Goal: Task Accomplishment & Management: Use online tool/utility

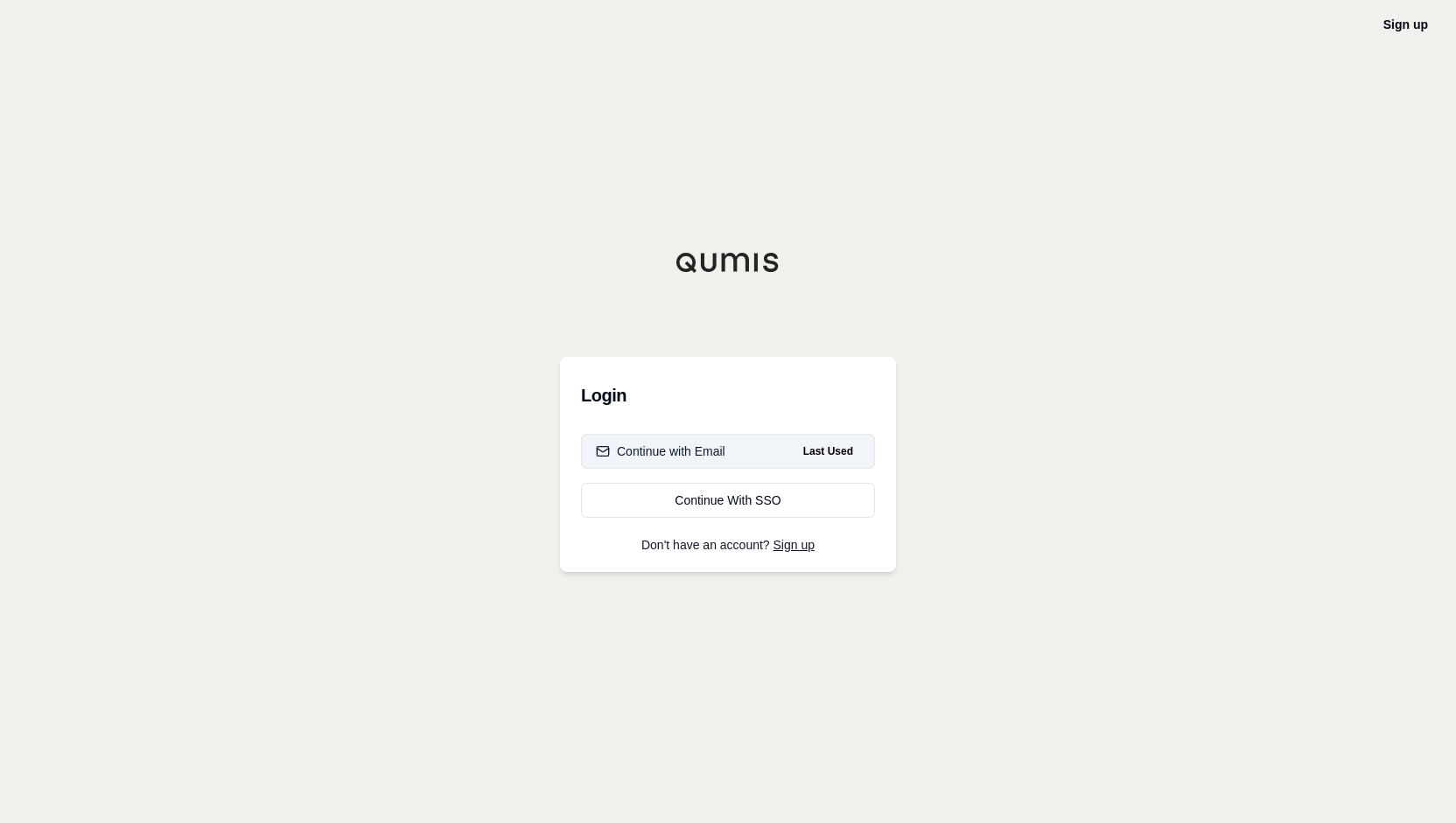
click at [716, 462] on button "Continue with Email Last Used" at bounding box center [728, 451] width 294 height 35
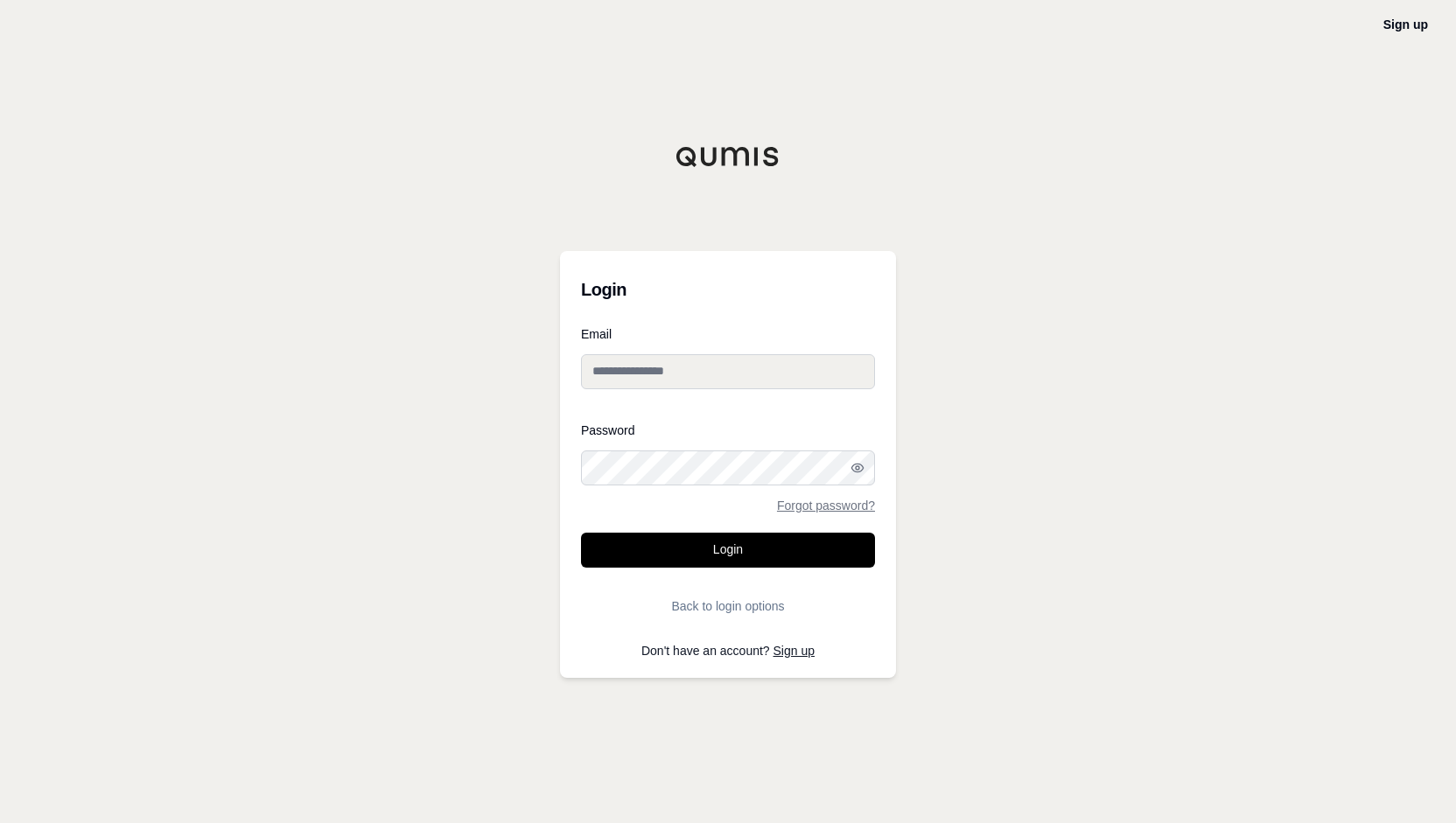
click at [729, 366] on input "Email" at bounding box center [728, 371] width 294 height 35
type input "**********"
click at [581, 532] on button "Login" at bounding box center [728, 549] width 294 height 35
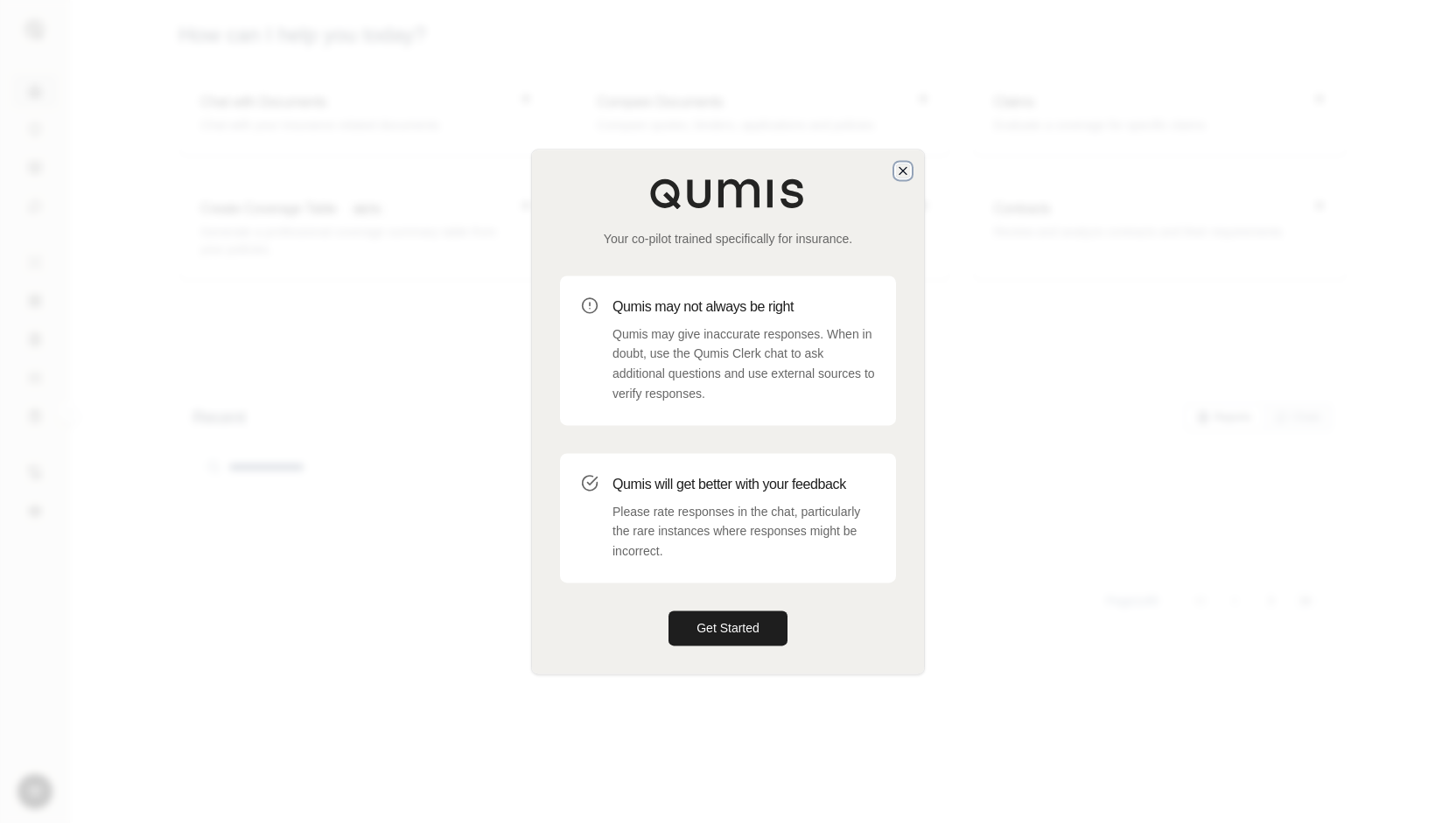
click at [896, 165] on icon "button" at bounding box center [903, 170] width 14 height 14
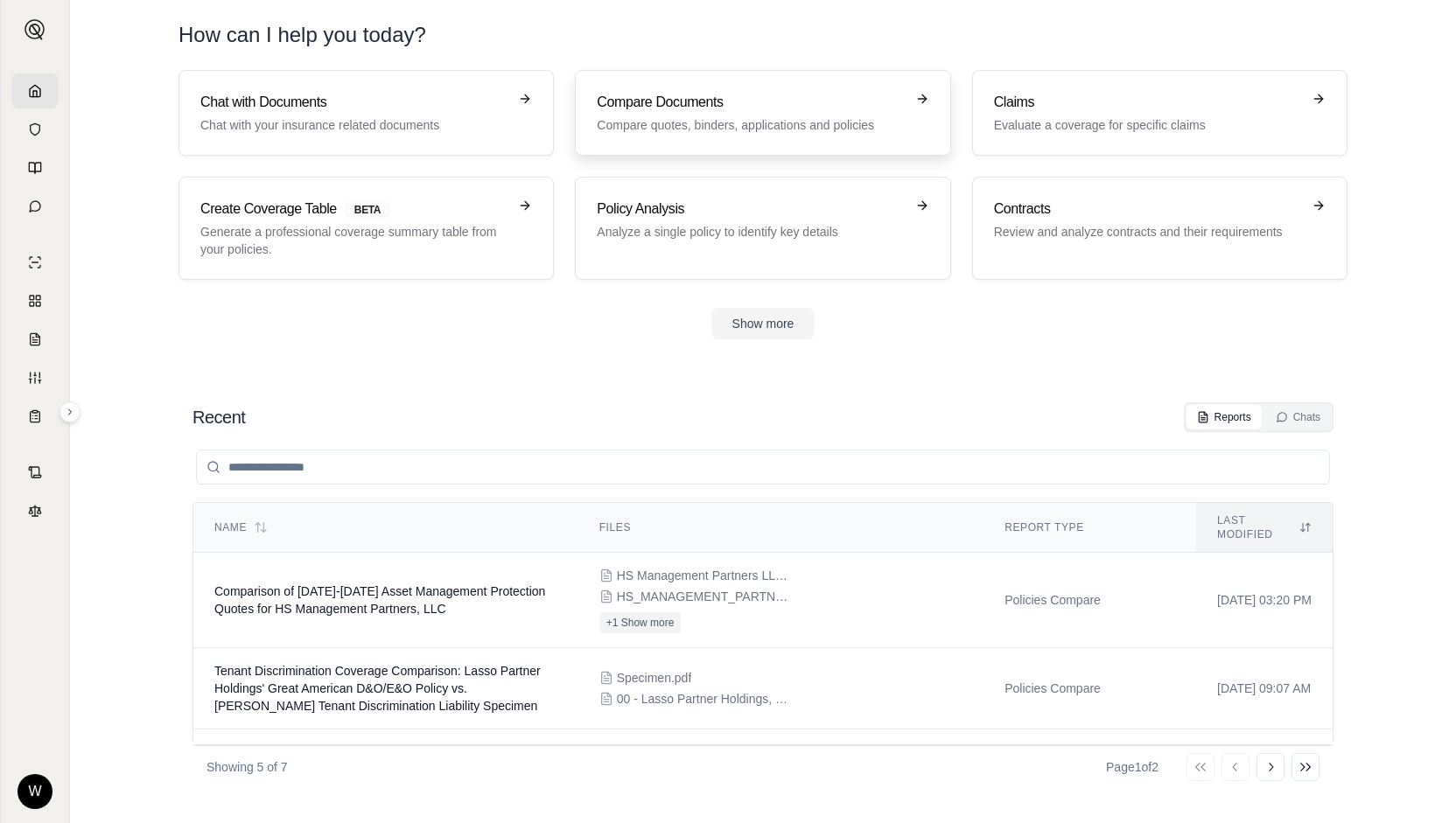
click at [647, 121] on p "Compare quotes, binders, applications and policies" at bounding box center [750, 125] width 307 height 18
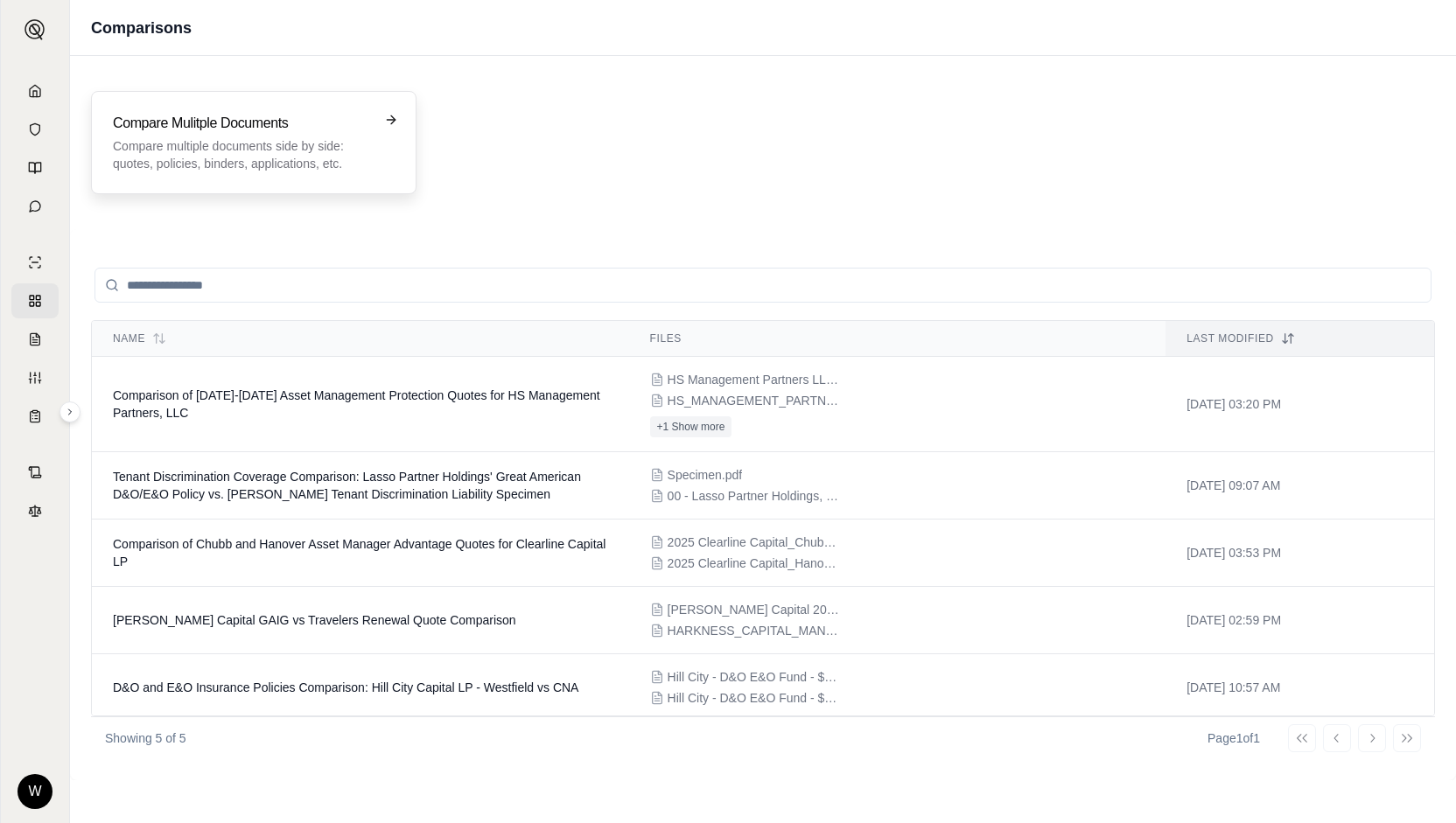
drag, startPoint x: 681, startPoint y: 247, endPoint x: 295, endPoint y: 132, distance: 402.8
click at [213, 121] on h3 "Compare Mulitple Documents" at bounding box center [242, 124] width 257 height 21
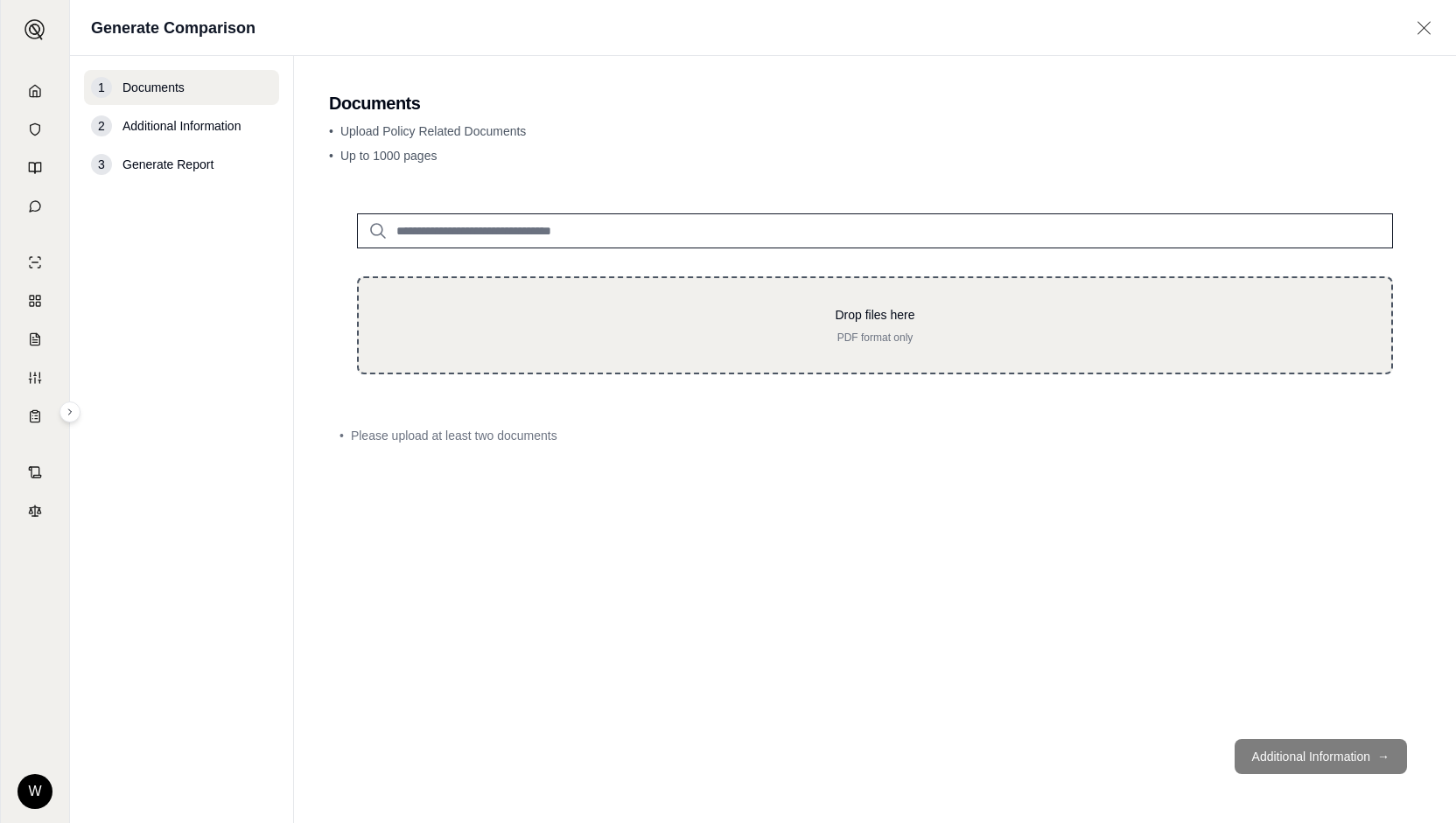
click at [789, 317] on p "Drop files here" at bounding box center [875, 315] width 977 height 18
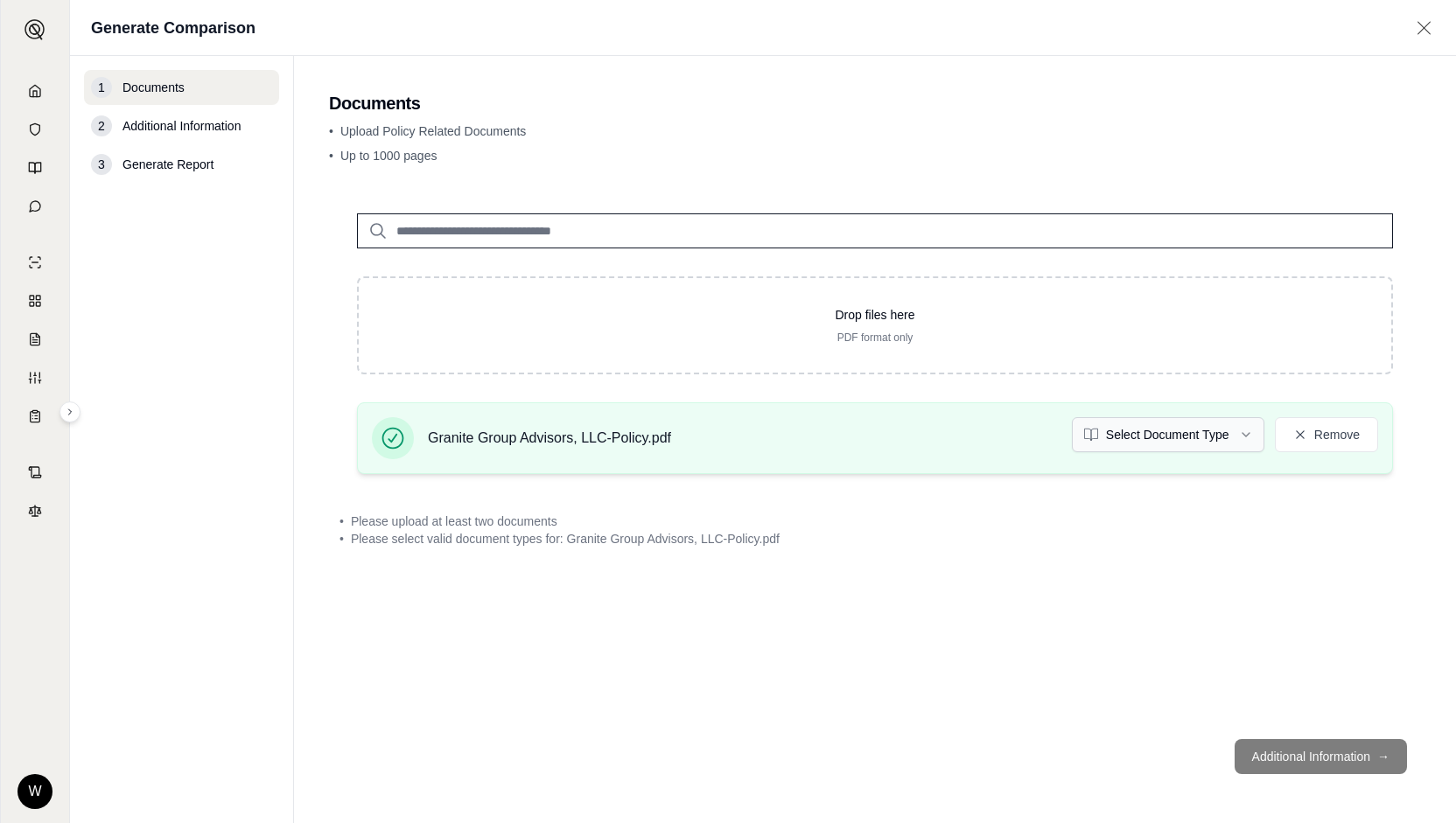
click at [1184, 436] on html "W Generate Comparison 1 Documents 2 Additional Information 3 Generate Report Do…" at bounding box center [728, 411] width 1456 height 823
click at [1287, 761] on footer "Additional Information →" at bounding box center [875, 756] width 1092 height 63
click at [1327, 756] on footer "Additional Information →" at bounding box center [875, 756] width 1092 height 63
click at [931, 565] on div "Drop files here PDF format only Granite Group Advisors, LLC-Policy.pdf Policy R…" at bounding box center [875, 455] width 1092 height 539
click at [1344, 432] on button "Remove" at bounding box center [1327, 434] width 103 height 35
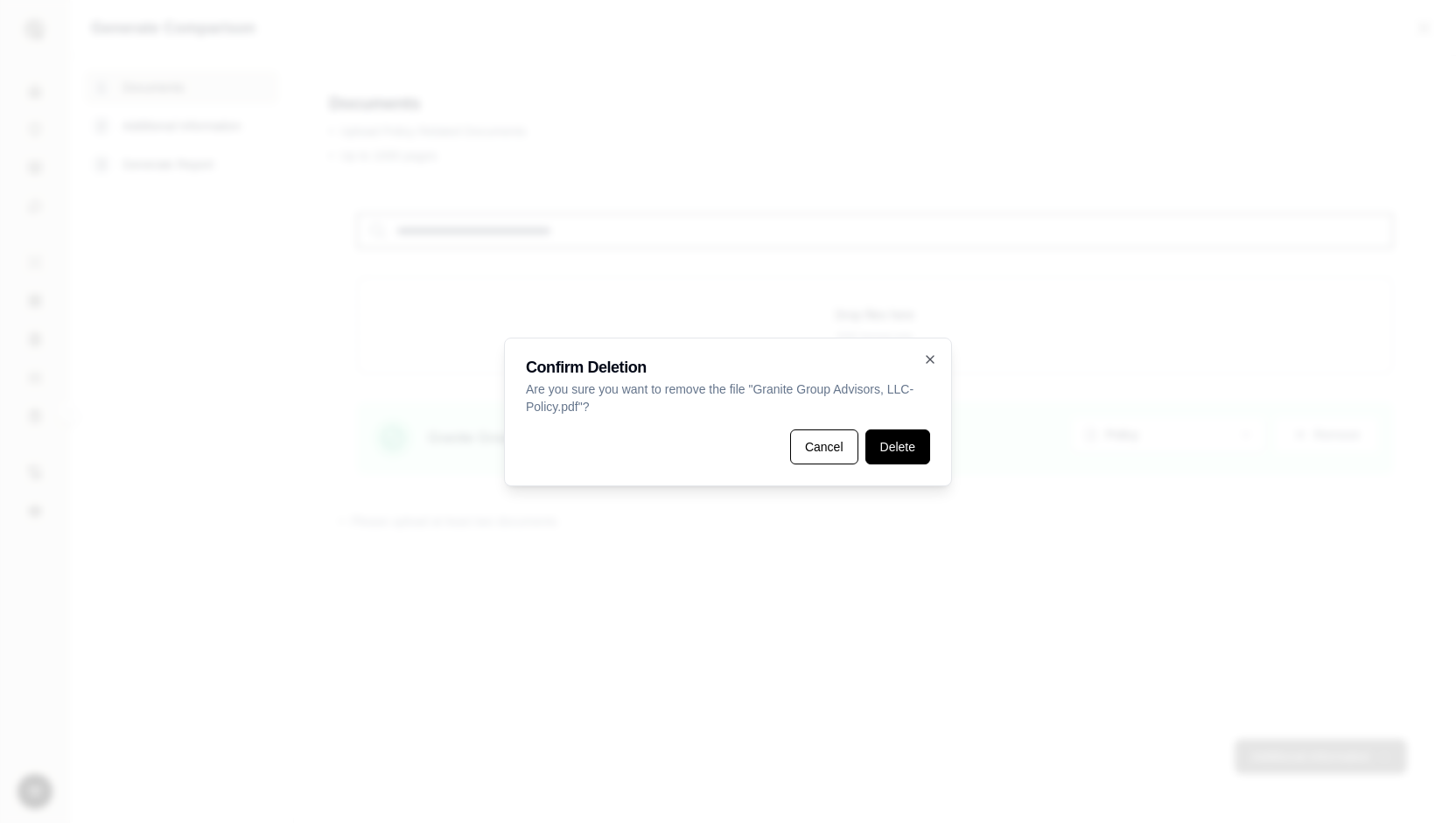
click at [893, 449] on button "Delete" at bounding box center [898, 447] width 65 height 35
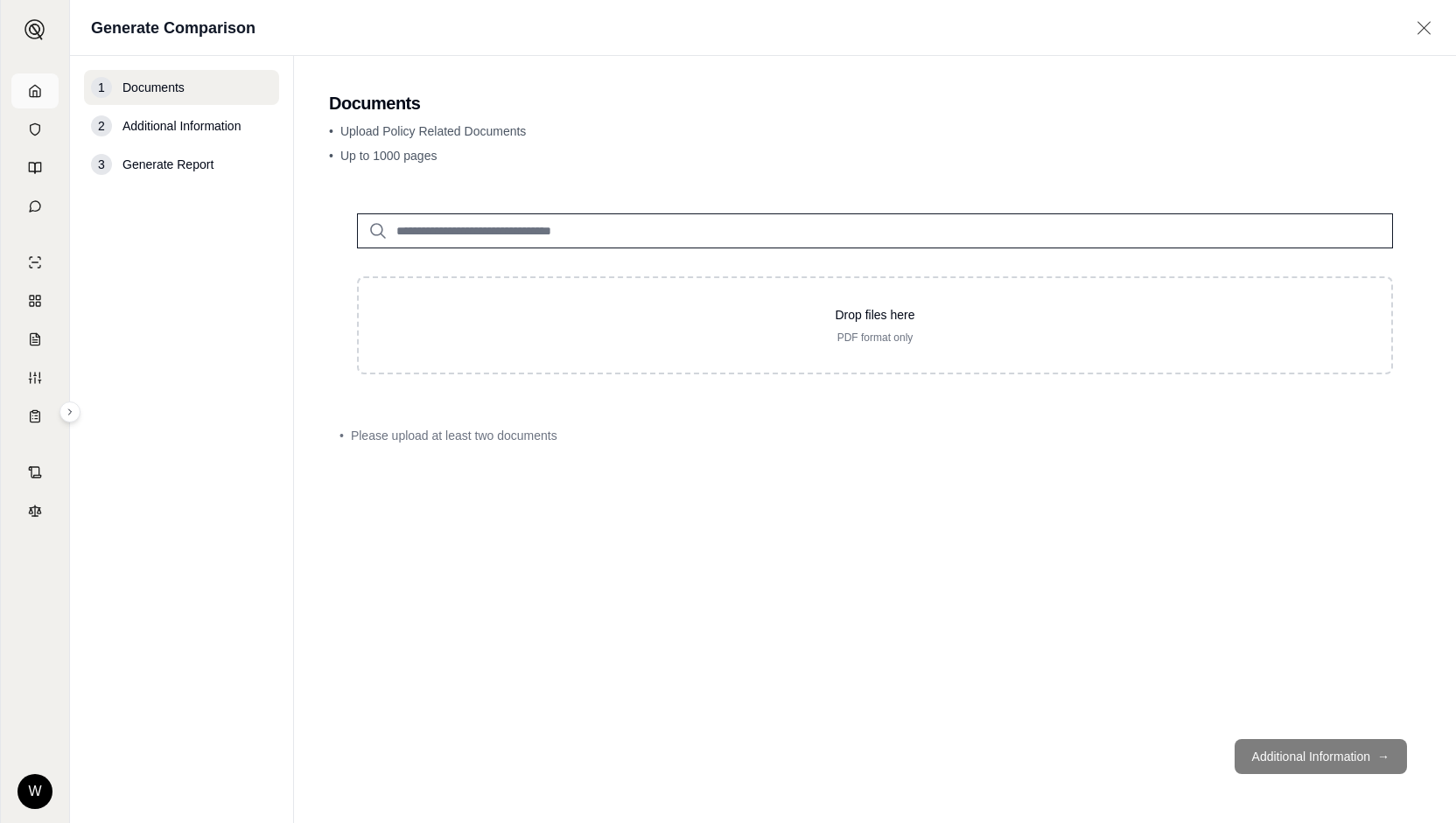
click at [46, 103] on link at bounding box center [35, 90] width 47 height 35
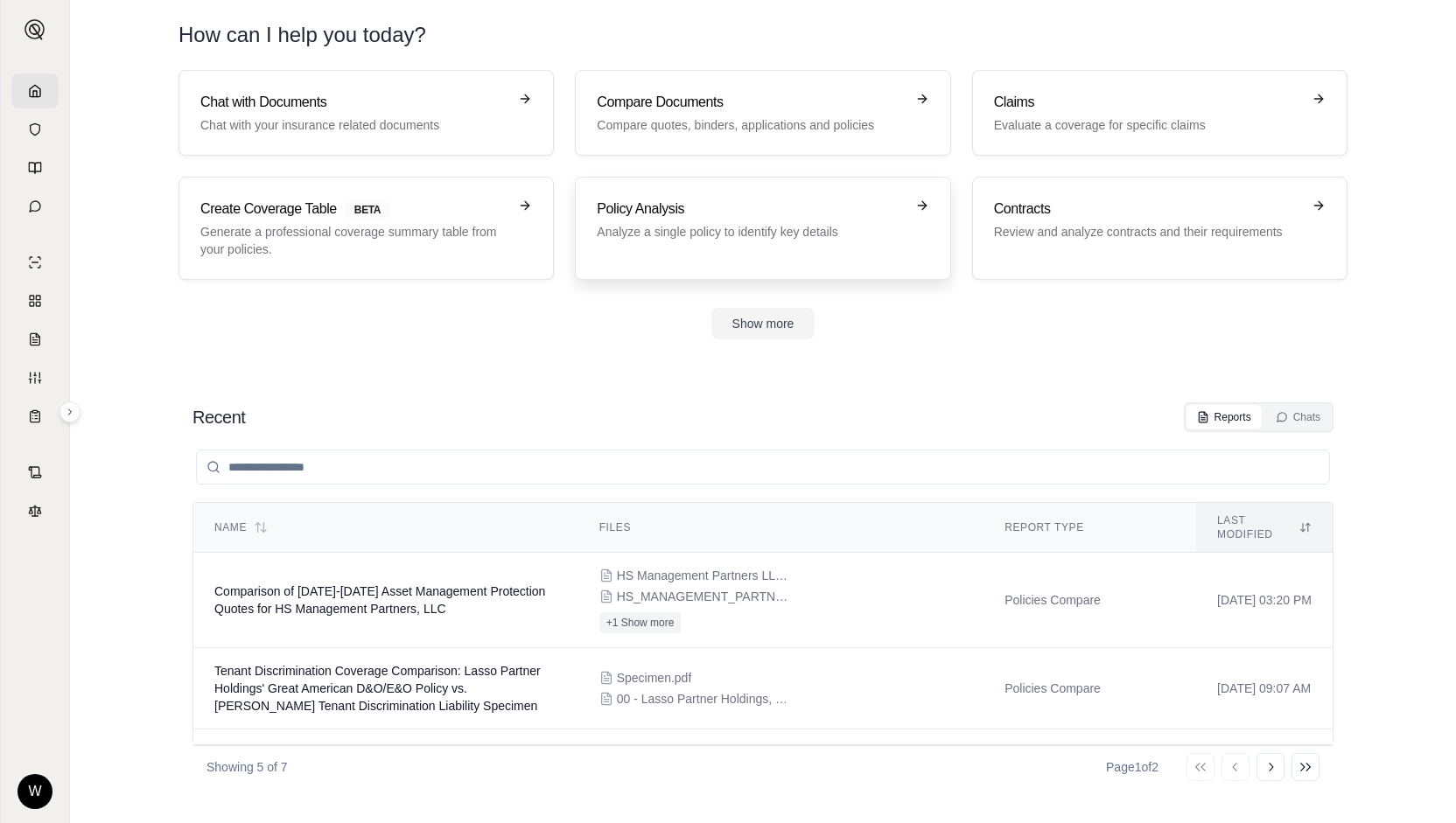
click at [757, 237] on p "Analyze a single policy to identify key details" at bounding box center [750, 232] width 307 height 18
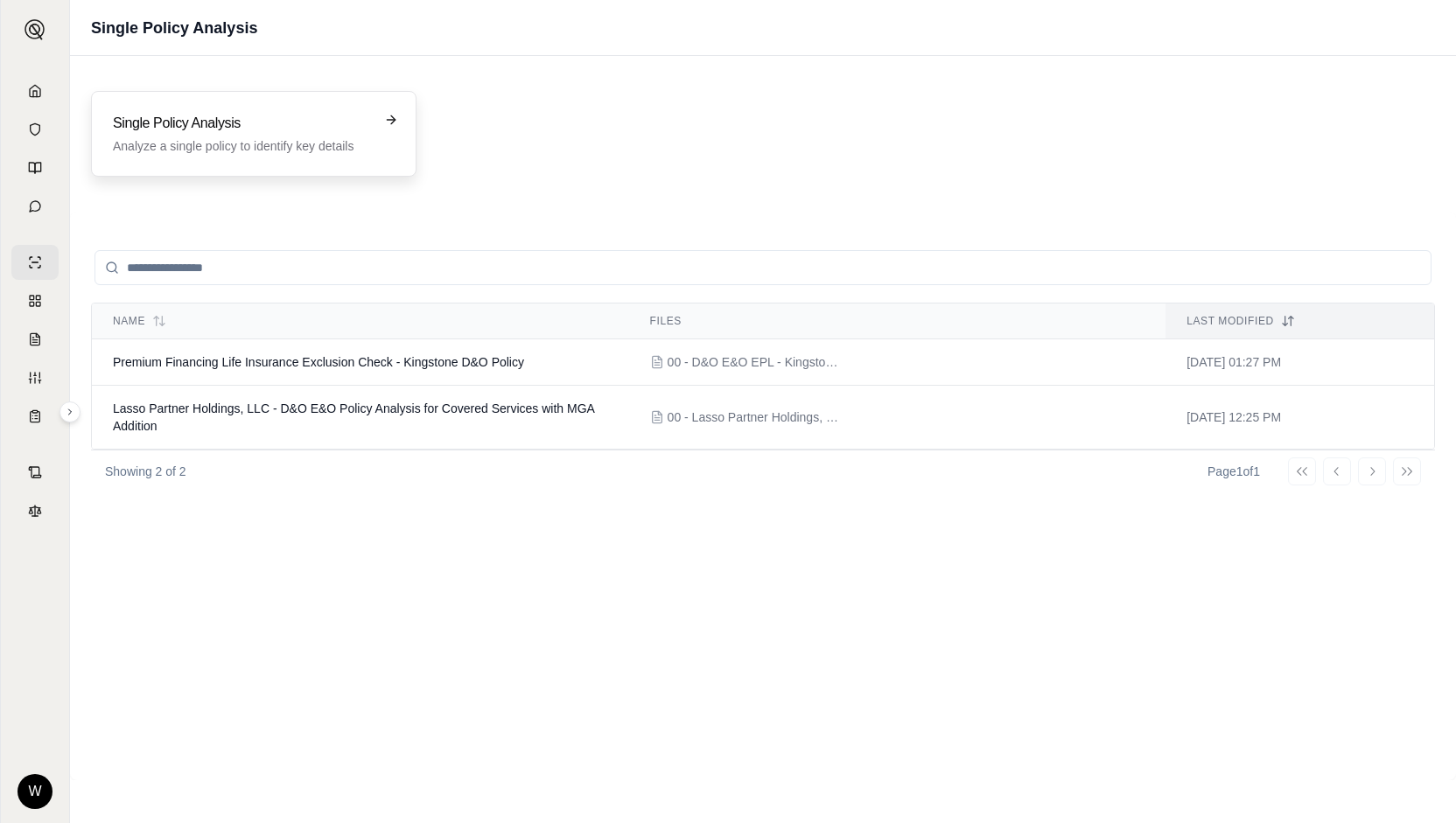
click at [187, 141] on p "Analyze a single policy to identify key details" at bounding box center [242, 146] width 257 height 18
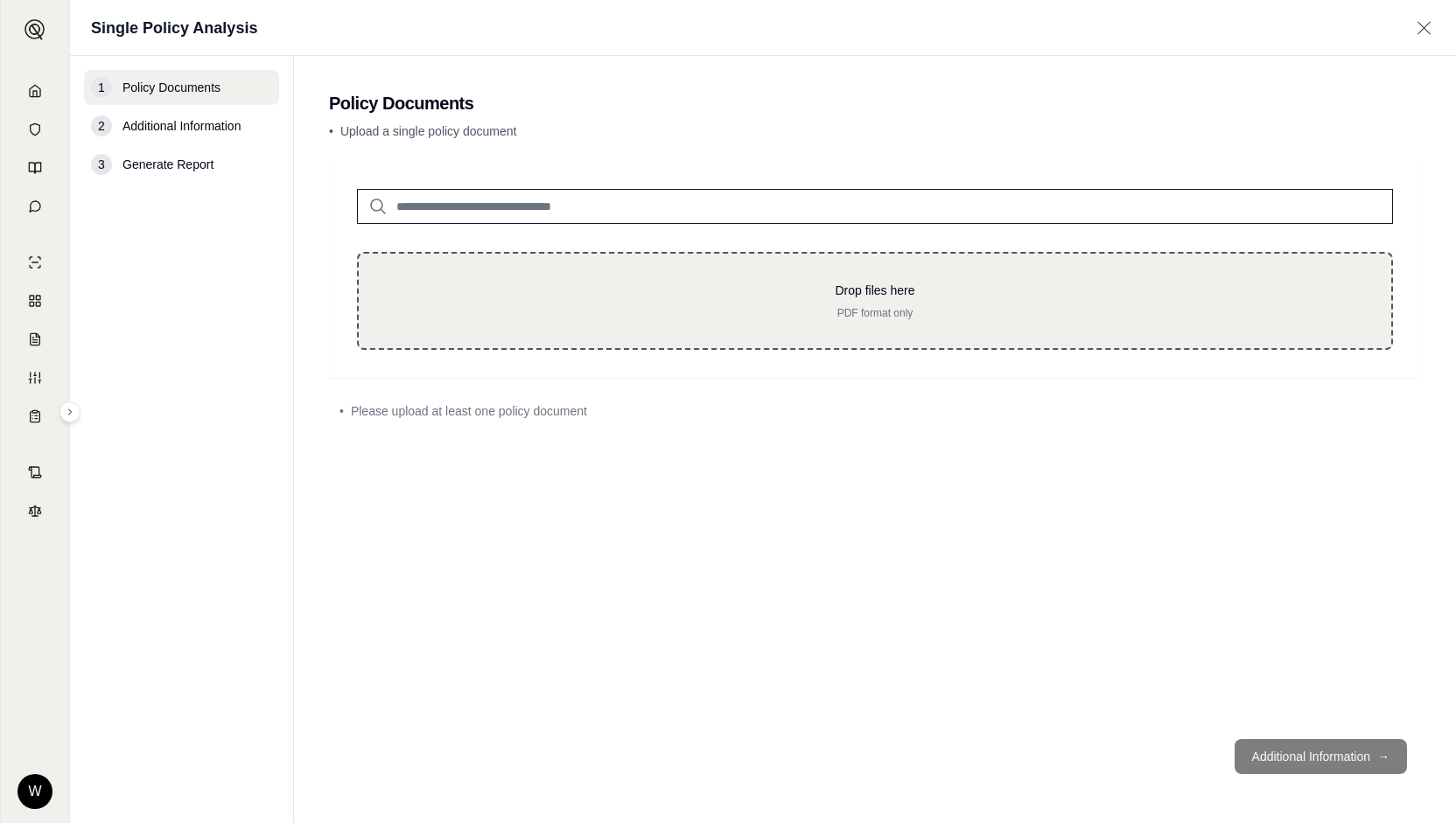
click at [644, 286] on p "Drop files here" at bounding box center [875, 291] width 977 height 18
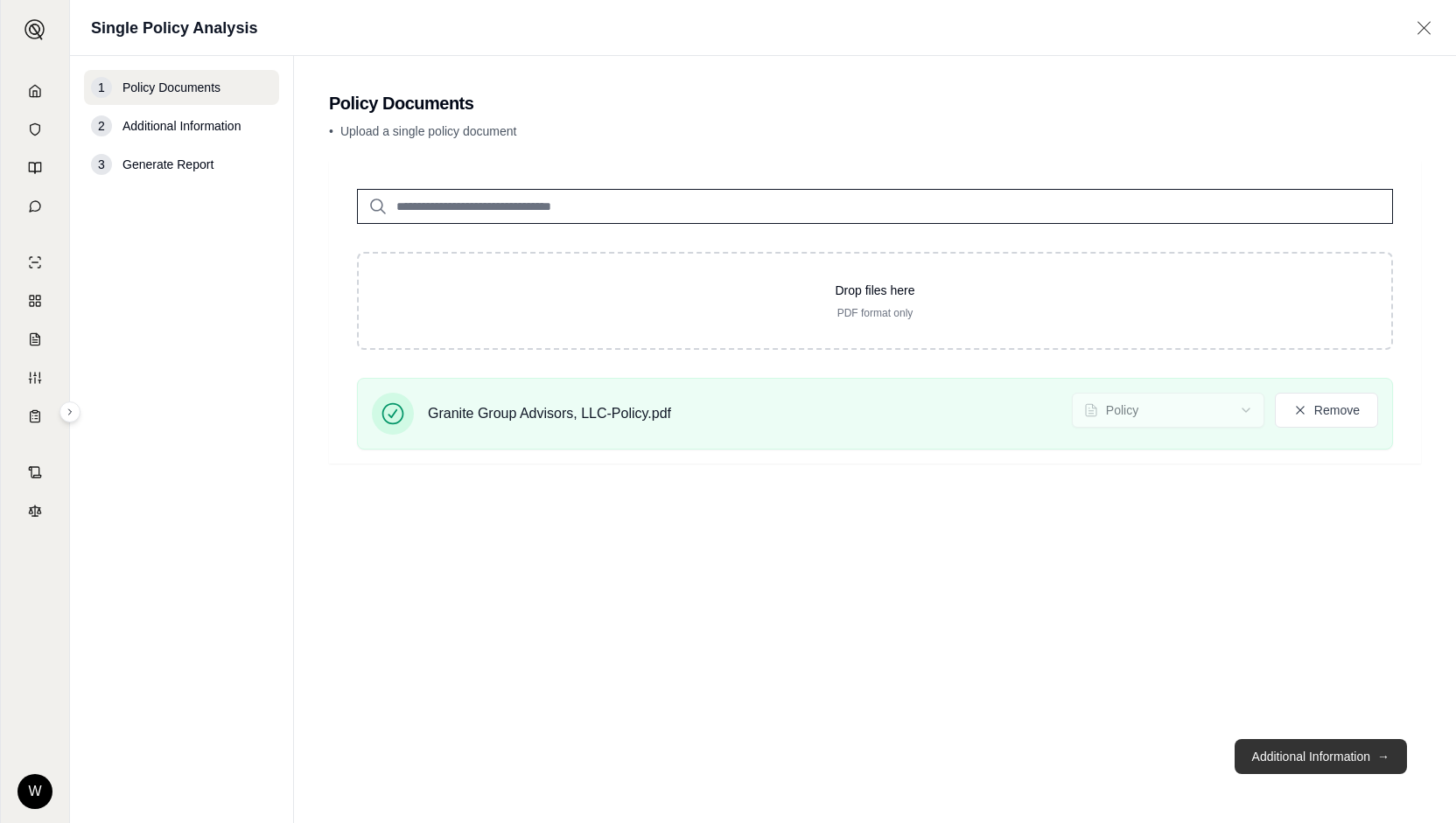
click at [1270, 754] on button "Additional Information →" at bounding box center [1320, 756] width 172 height 35
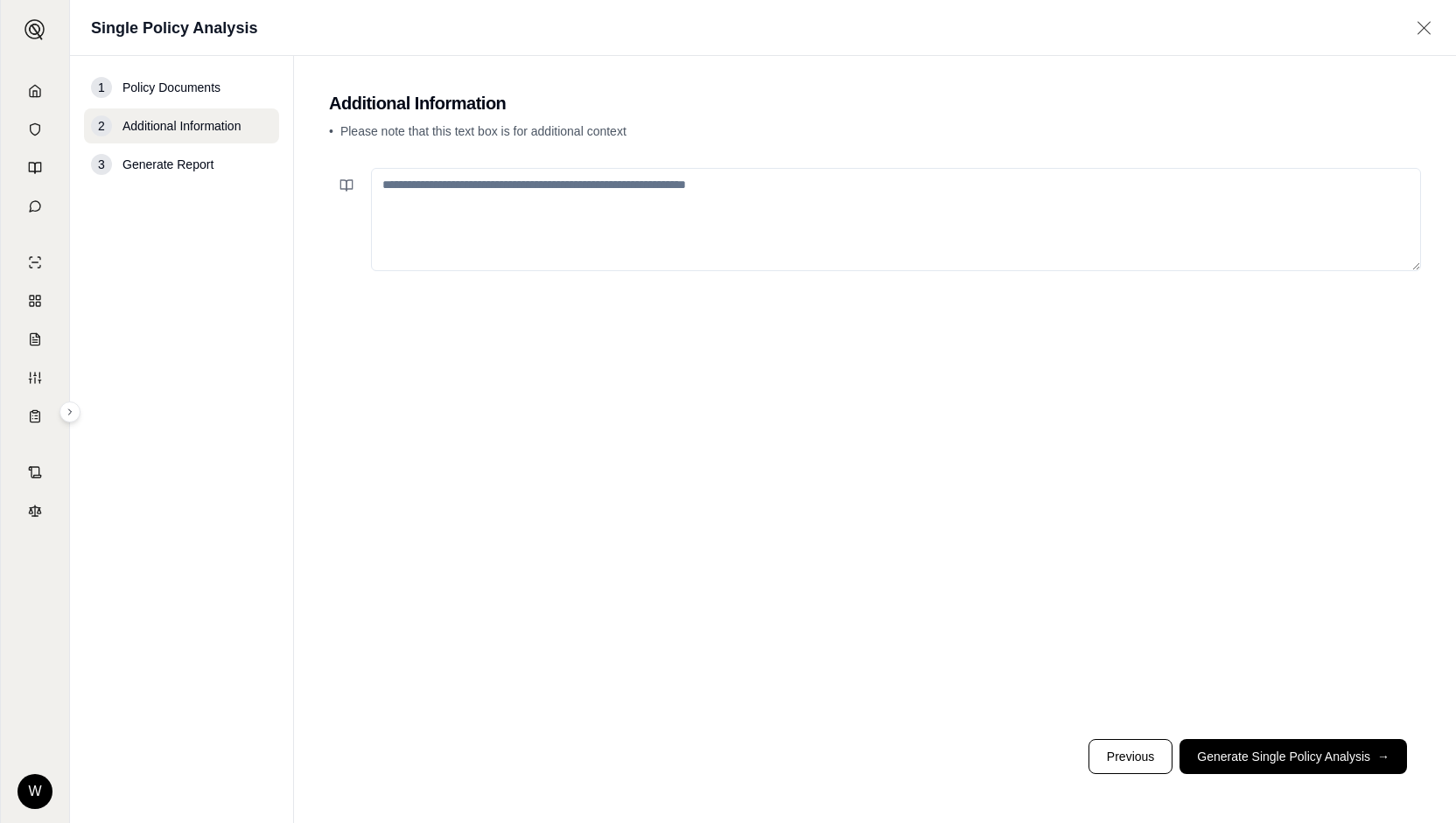
click at [524, 212] on textarea at bounding box center [896, 219] width 1050 height 103
type textarea "*"
drag, startPoint x: 748, startPoint y: 181, endPoint x: 682, endPoint y: 193, distance: 67.1
click at [682, 193] on textarea "**********" at bounding box center [896, 218] width 1050 height 103
click at [771, 181] on textarea "**********" at bounding box center [896, 218] width 1050 height 103
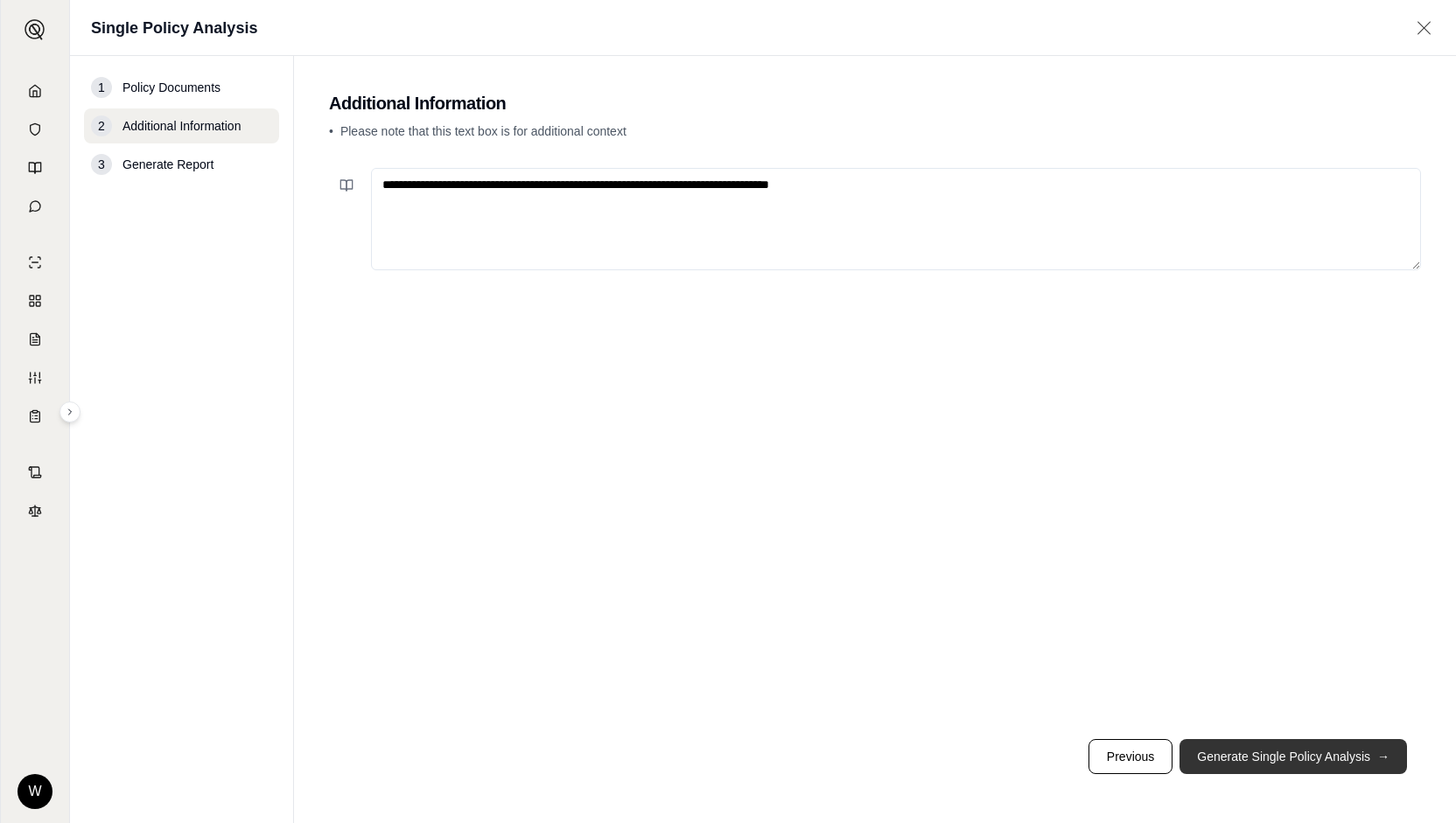
type textarea "**********"
click at [1246, 758] on button "Generate Single Policy Analysis →" at bounding box center [1293, 756] width 228 height 35
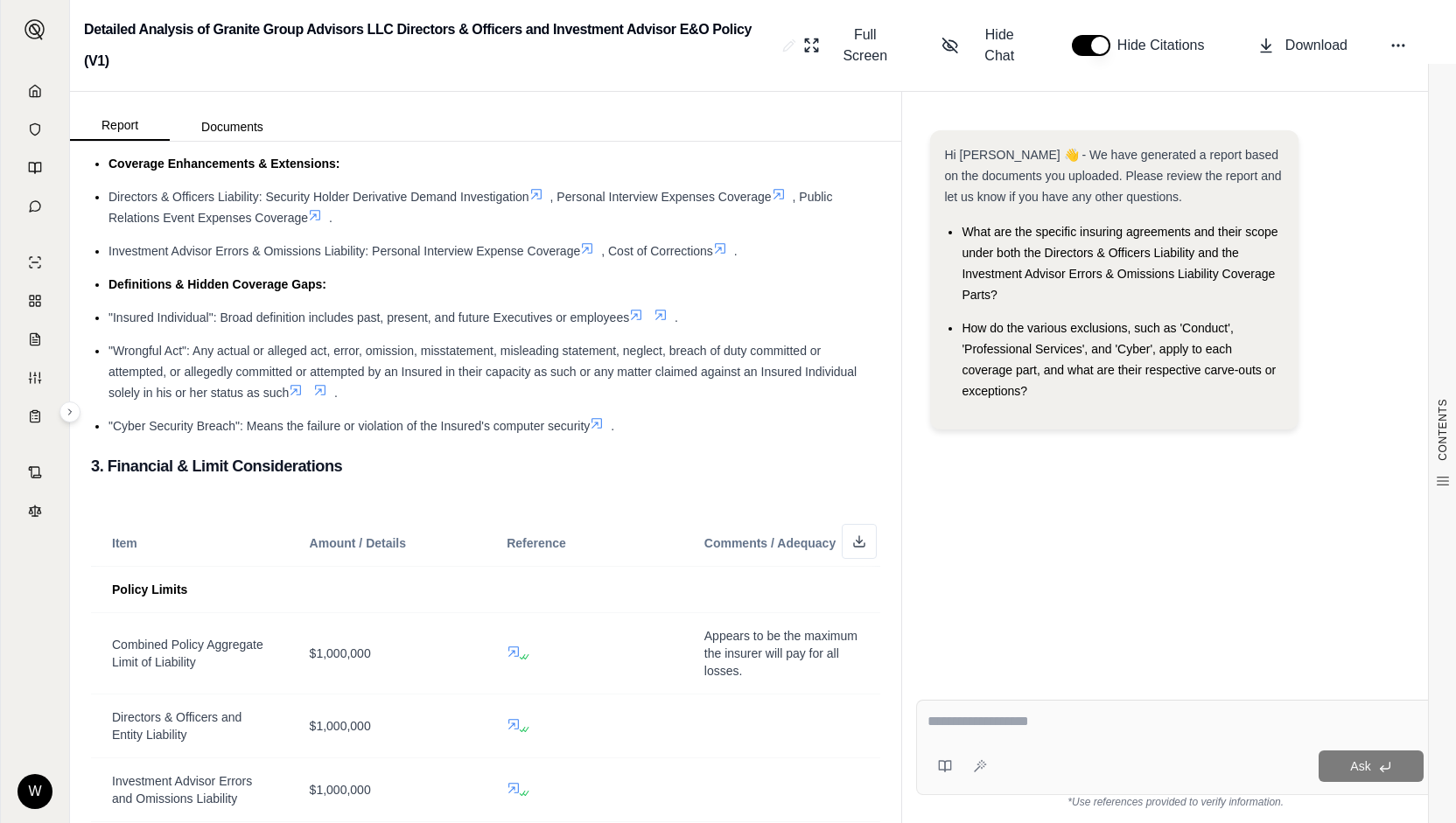
scroll to position [742, 0]
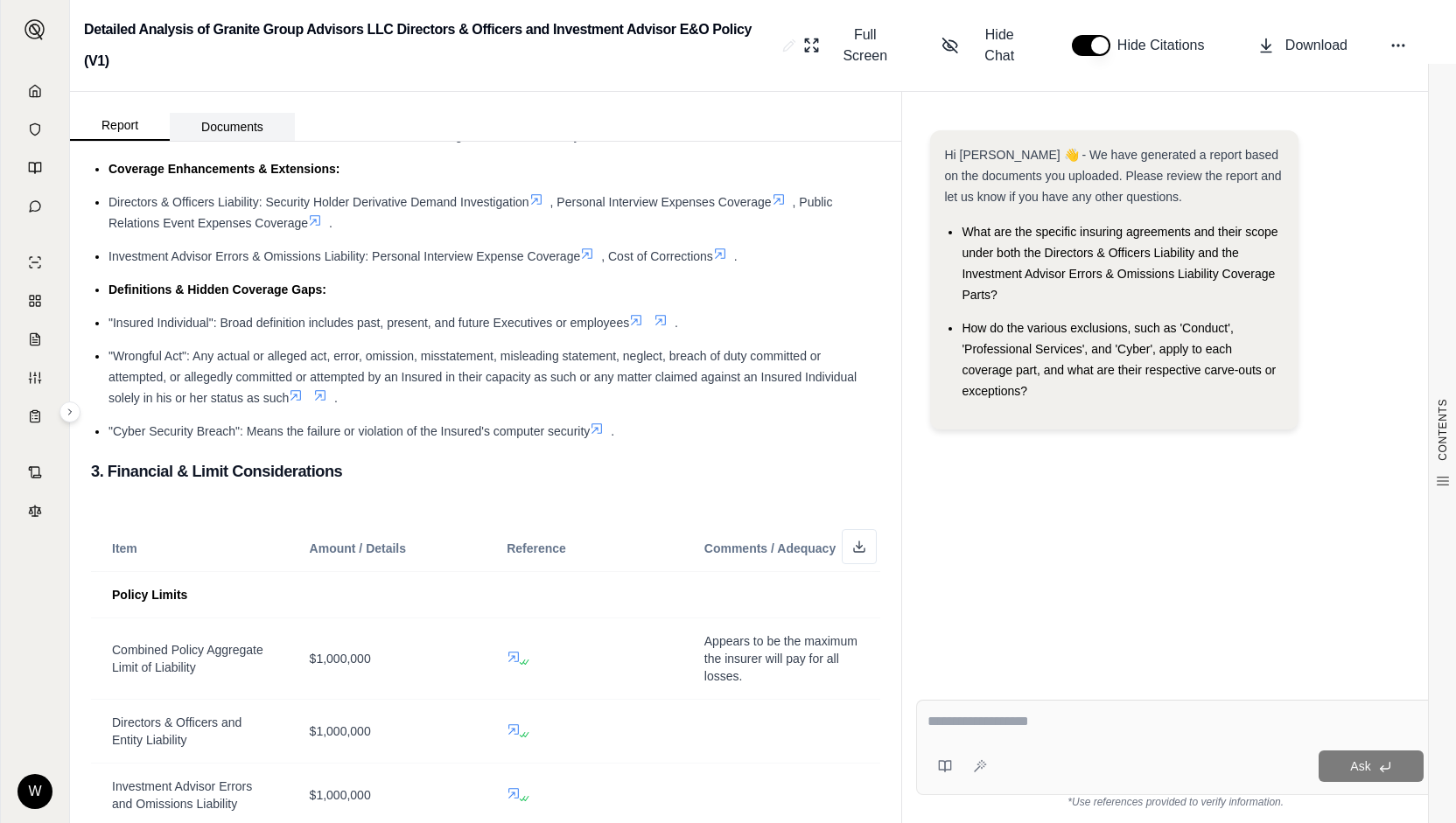
click at [259, 127] on button "Documents" at bounding box center [232, 127] width 125 height 28
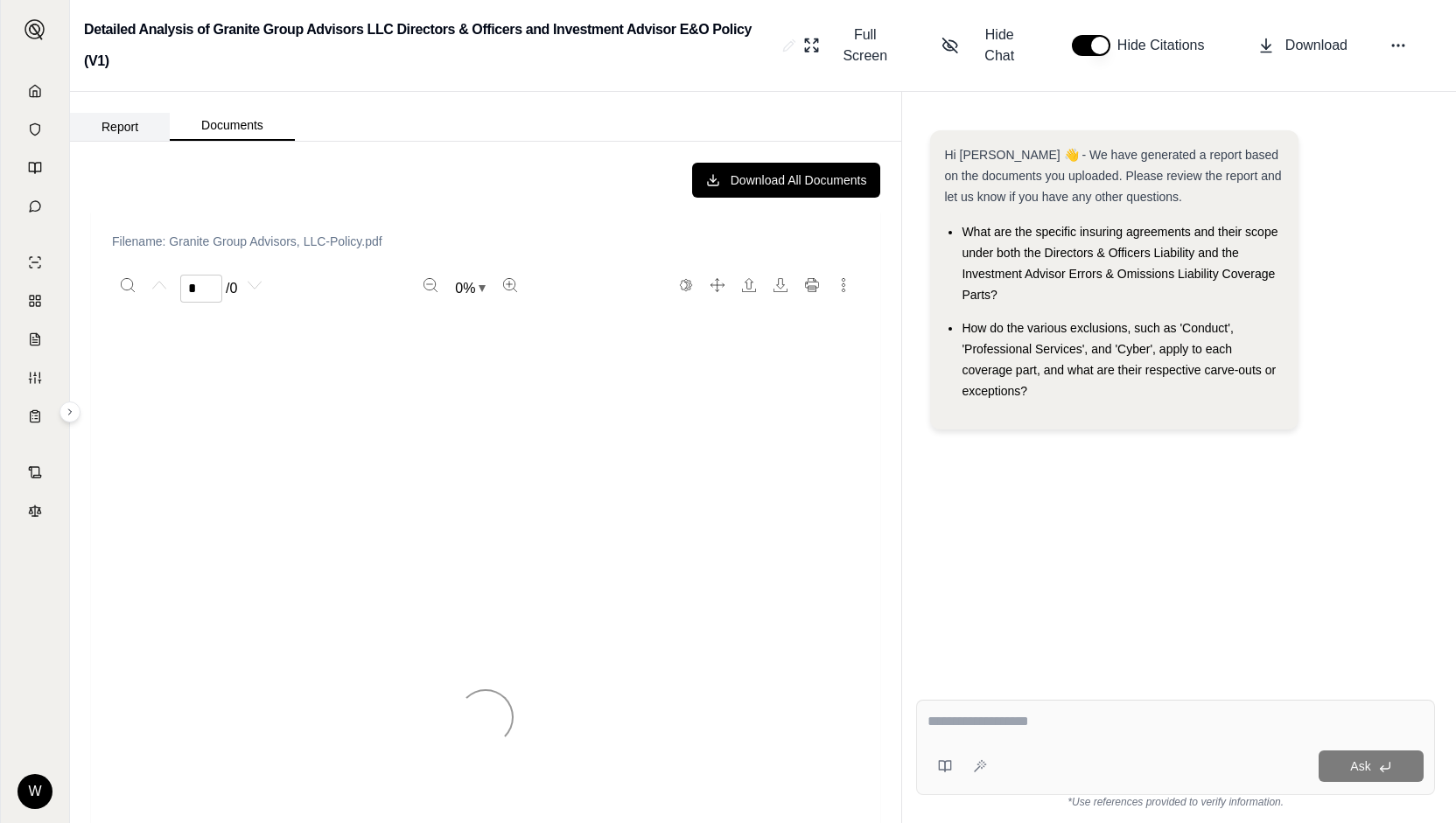
click at [119, 117] on button "Report" at bounding box center [120, 127] width 100 height 28
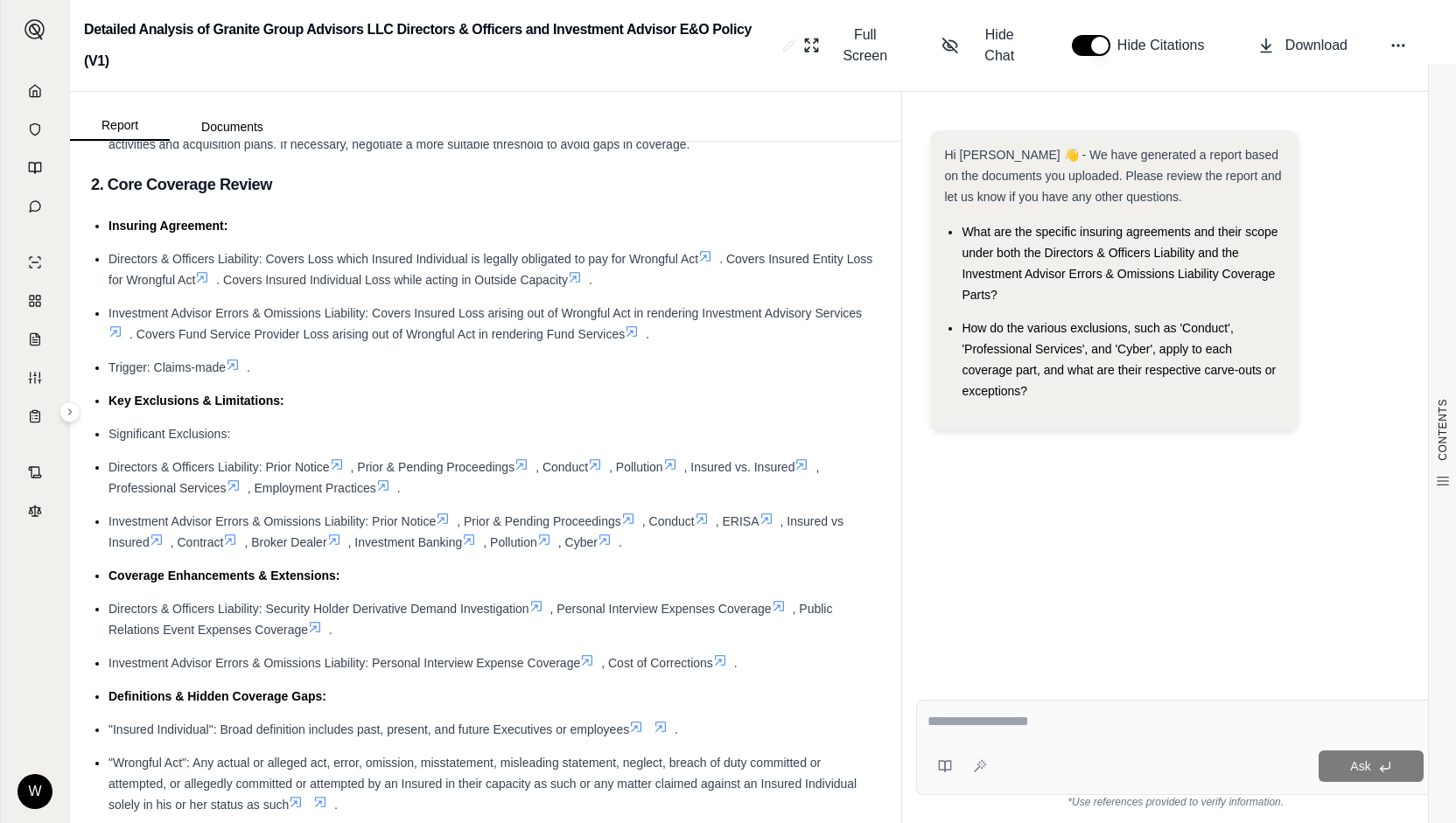
scroll to position [340, 0]
